Goal: Navigation & Orientation: Find specific page/section

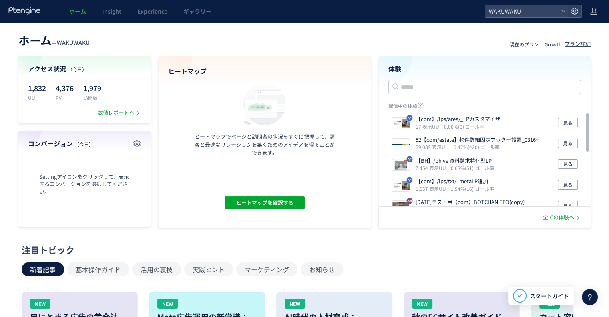
click at [302, 44] on header "ホーム — WAKUWAKU 現在のプラン： Growth プラン詳細" at bounding box center [304, 39] width 572 height 18
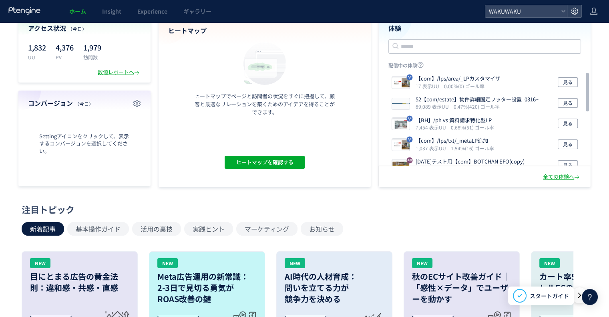
scroll to position [40, 0]
click at [553, 177] on div "全ての体験へ" at bounding box center [562, 177] width 38 height 8
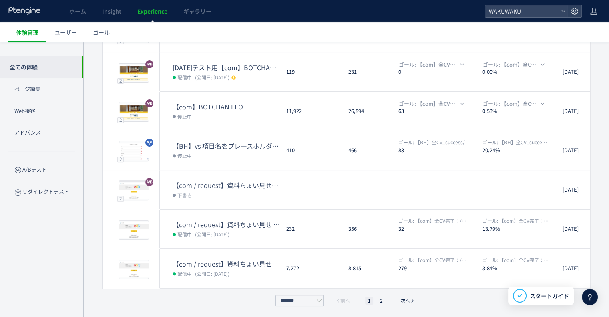
scroll to position [195, 0]
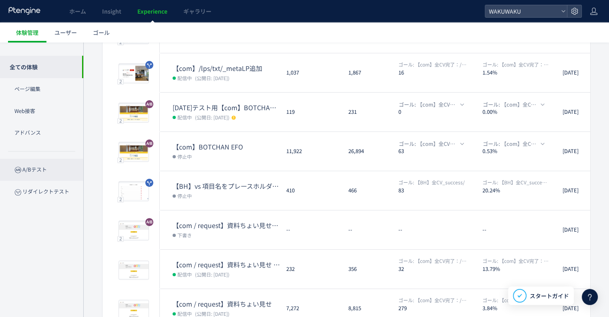
click at [28, 170] on p "A/Bテスト" at bounding box center [41, 169] width 83 height 22
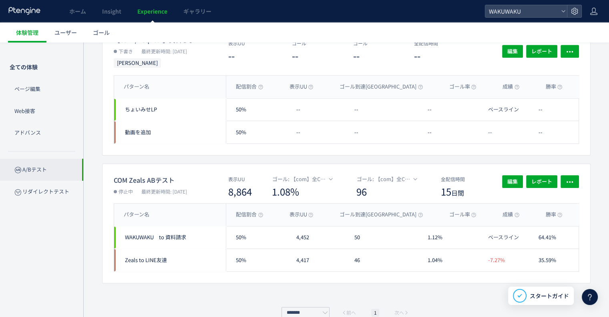
scroll to position [350, 0]
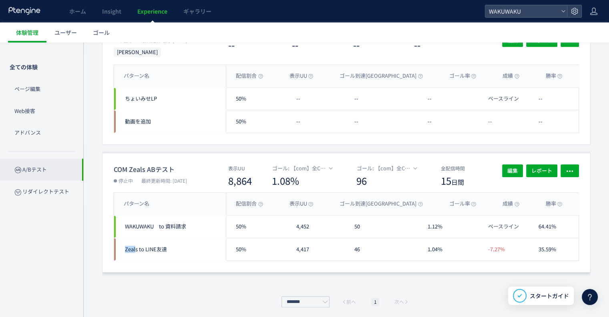
drag, startPoint x: 124, startPoint y: 247, endPoint x: 136, endPoint y: 247, distance: 11.2
click at [136, 247] on span "Zeals to LINE友達" at bounding box center [146, 249] width 42 height 8
drag, startPoint x: 135, startPoint y: 246, endPoint x: 125, endPoint y: 245, distance: 10.0
click at [124, 245] on div "Zeals to LINE友達" at bounding box center [170, 249] width 112 height 22
